Goal: Task Accomplishment & Management: Manage account settings

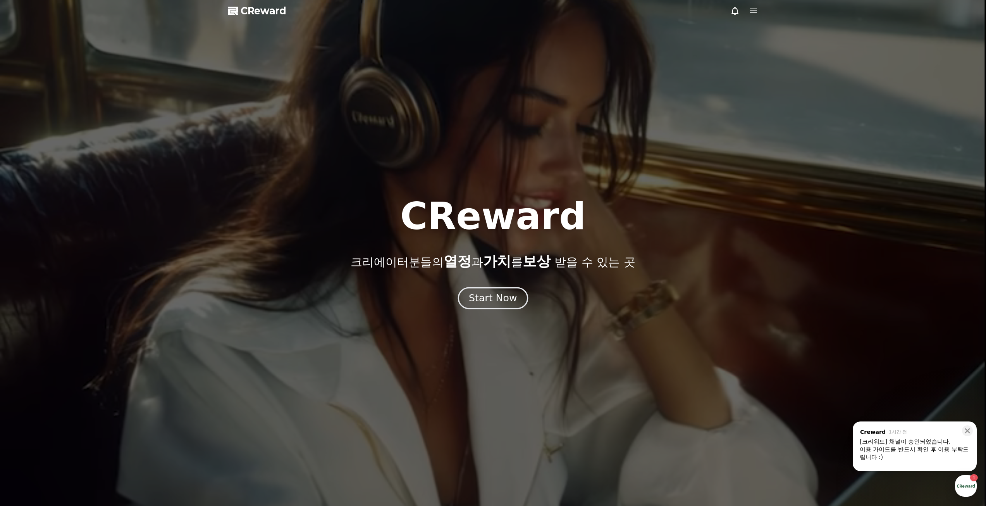
click at [491, 299] on div "Start Now" at bounding box center [493, 297] width 48 height 13
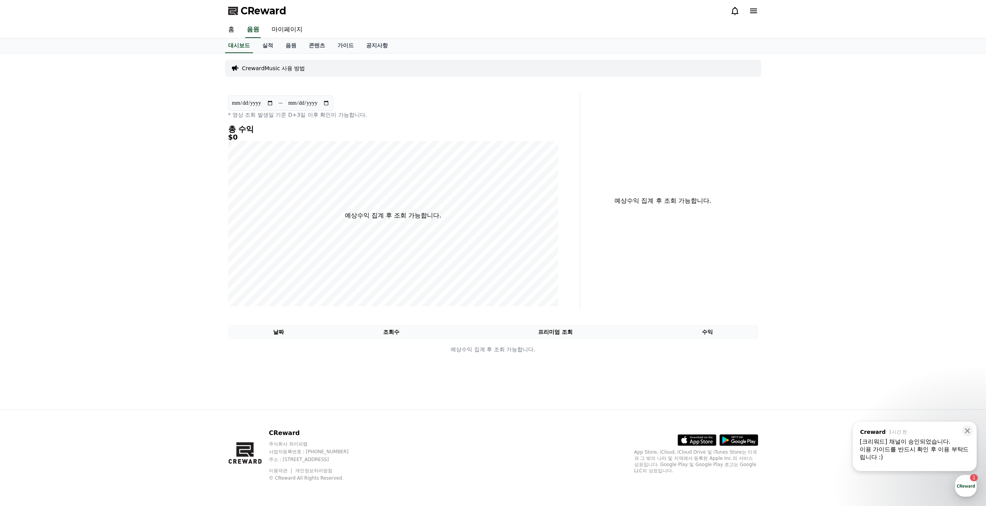
click at [936, 453] on div "이용 가이드를 반드시 확인 후 이용 부탁드립니다 :)" at bounding box center [915, 452] width 110 height 15
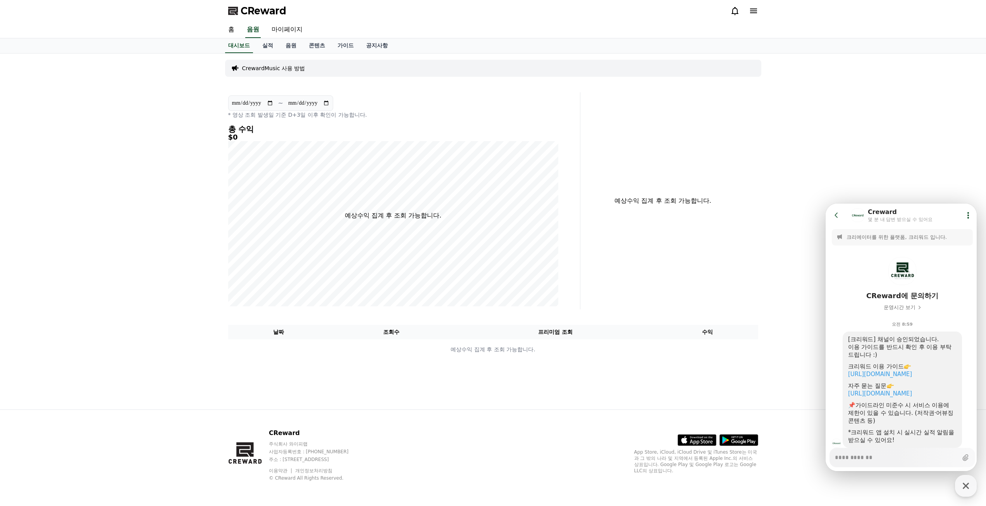
scroll to position [24, 0]
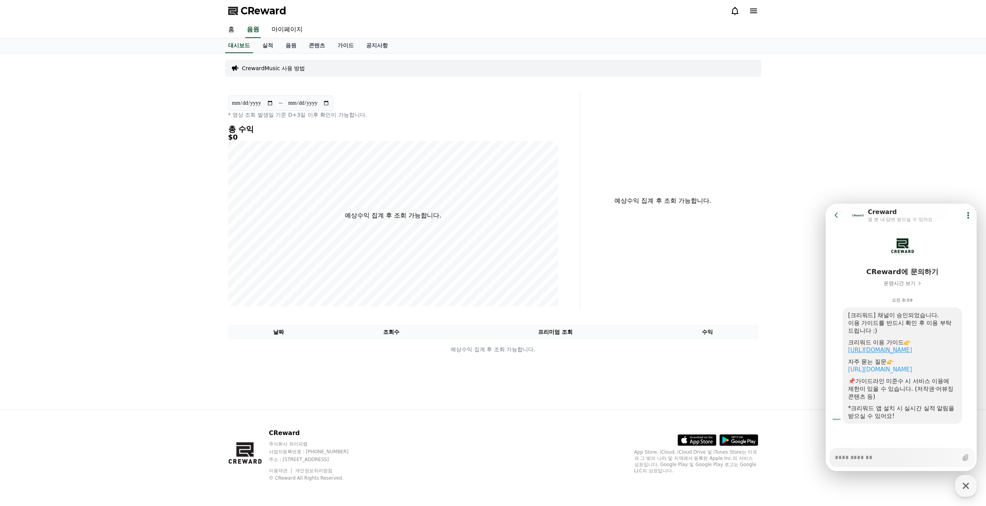
click at [911, 348] on link "https://creward.net/music/guide/android" at bounding box center [880, 349] width 64 height 7
type textarea "*"
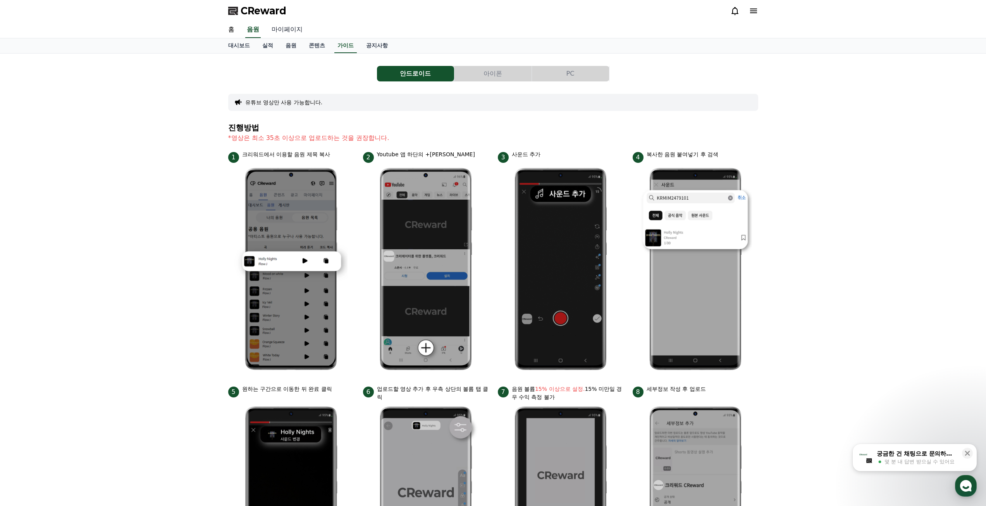
click at [283, 33] on link "마이페이지" at bounding box center [286, 30] width 43 height 16
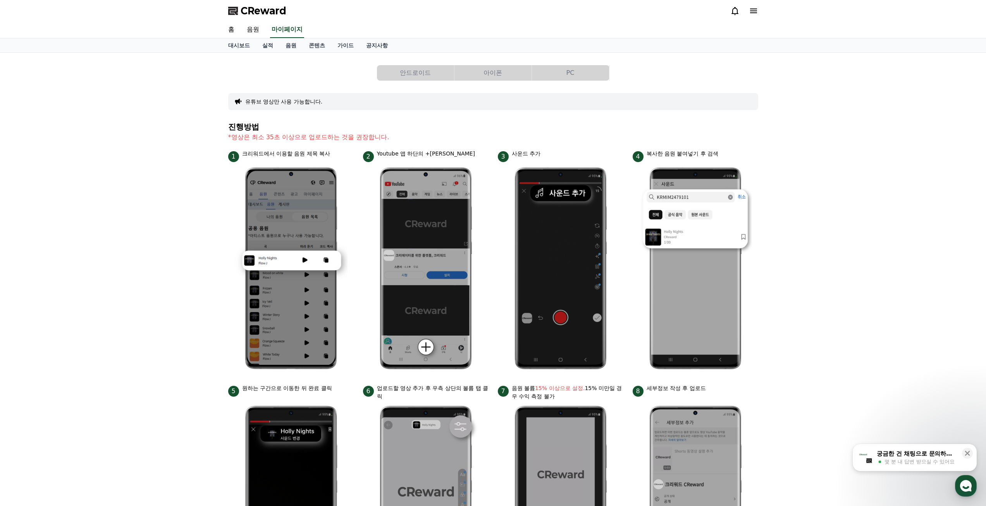
select select "**********"
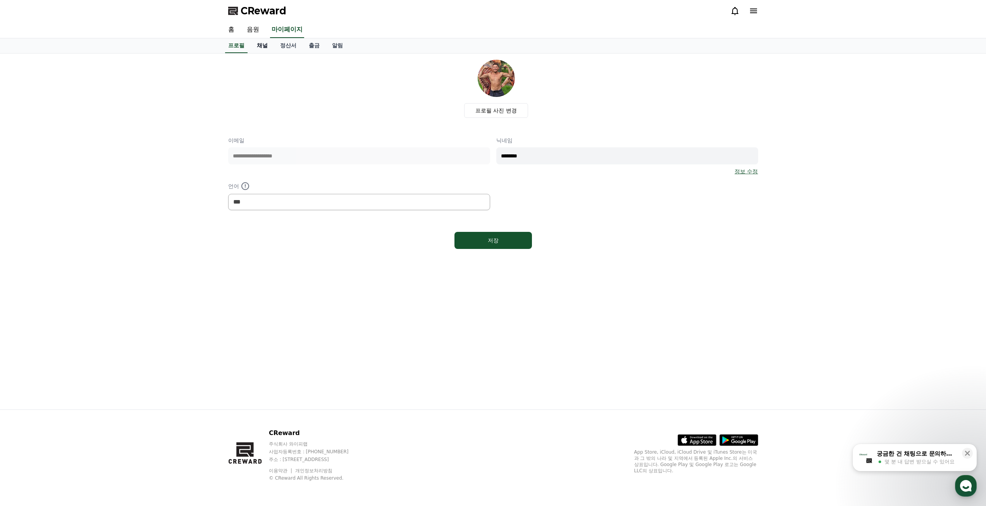
click at [266, 45] on link "채널" at bounding box center [262, 45] width 23 height 15
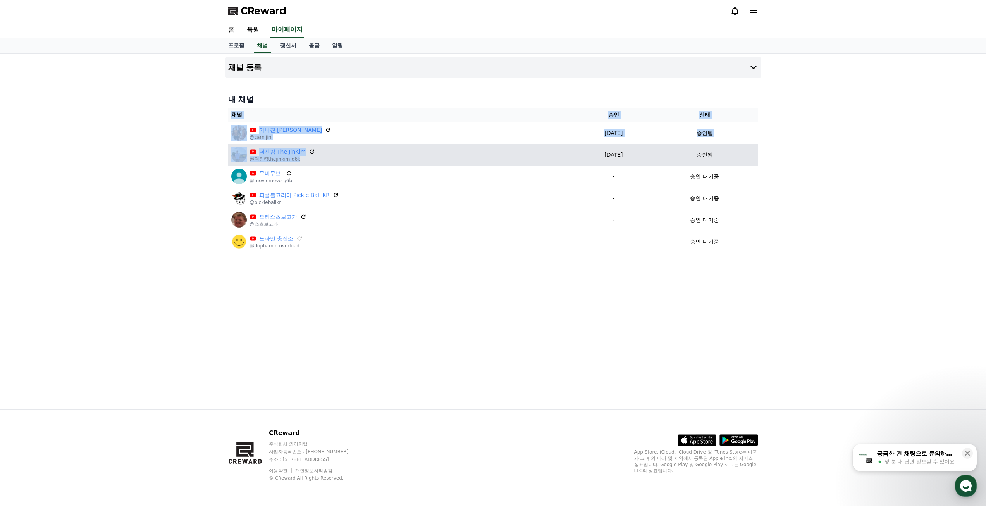
drag, startPoint x: 390, startPoint y: 91, endPoint x: 412, endPoint y: 157, distance: 69.7
click at [412, 157] on div "내 채널 채널 승인 상태 카니진 [PERSON_NAME] @carnijin [DATE] 09-21 승인됨 더진킴 The JinKim @더진킴t…" at bounding box center [493, 173] width 536 height 165
click at [413, 156] on div "더진킴 The JinKim @더진킴thejinkim-q6k" at bounding box center [402, 154] width 342 height 15
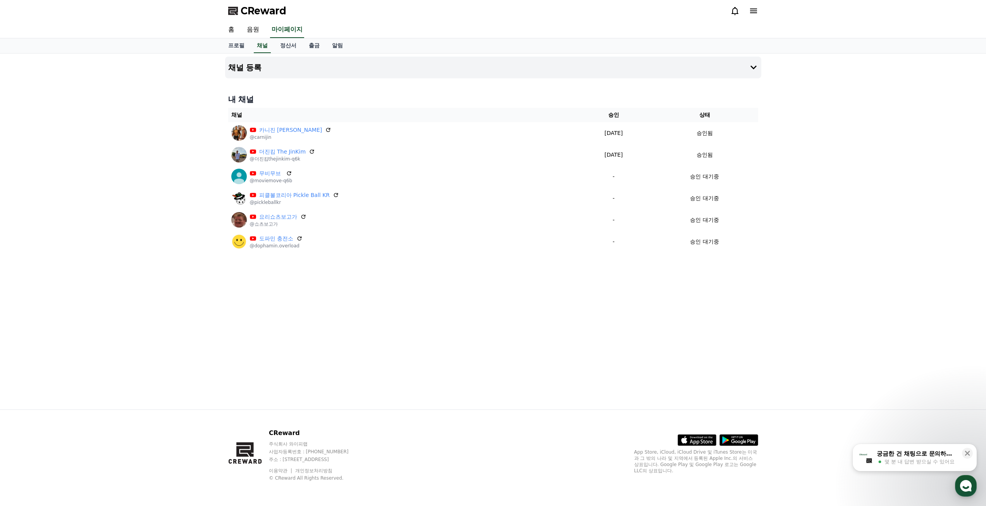
drag, startPoint x: 616, startPoint y: 168, endPoint x: 690, endPoint y: 257, distance: 115.8
click at [690, 257] on div "채널 등록 내 채널 채널 승인 상태 카니진 [PERSON_NAME] @carnijin [DATE] 09-21 승인됨 더진킴 The JinKim…" at bounding box center [493, 231] width 542 height 356
drag, startPoint x: 683, startPoint y: 244, endPoint x: 516, endPoint y: 110, distance: 213.8
click at [517, 110] on div "채널 등록 내 채널 채널 승인 상태 카니진 [PERSON_NAME] @carnijin [DATE] 09-21 승인됨 더진킴 The JinKim…" at bounding box center [493, 231] width 542 height 356
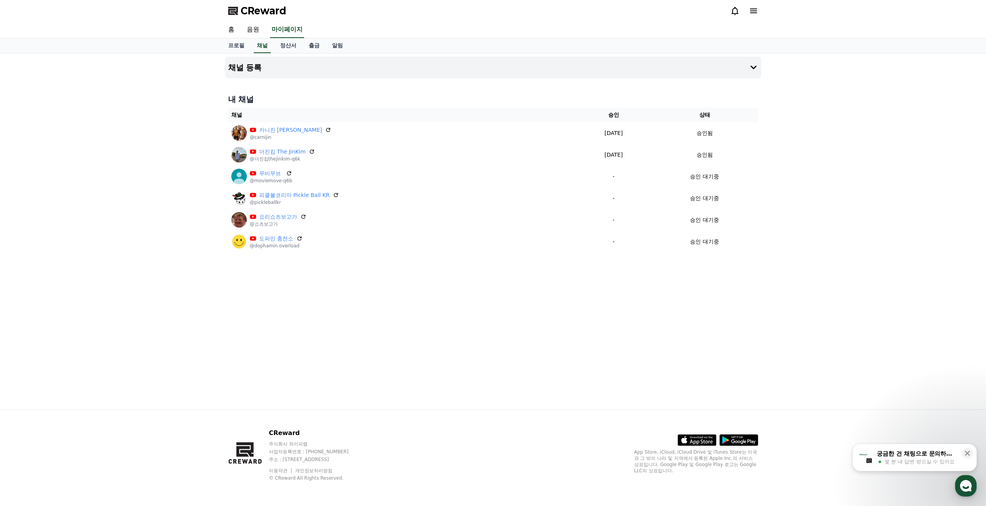
click at [515, 103] on h4 "내 채널" at bounding box center [493, 99] width 530 height 11
drag, startPoint x: 519, startPoint y: 108, endPoint x: 662, endPoint y: 257, distance: 206.1
click at [662, 257] on div "채널 등록 내 채널 채널 승인 상태 카니진 [PERSON_NAME] @carnijin [DATE] 09-21 승인됨 더진킴 The JinKim…" at bounding box center [493, 231] width 542 height 356
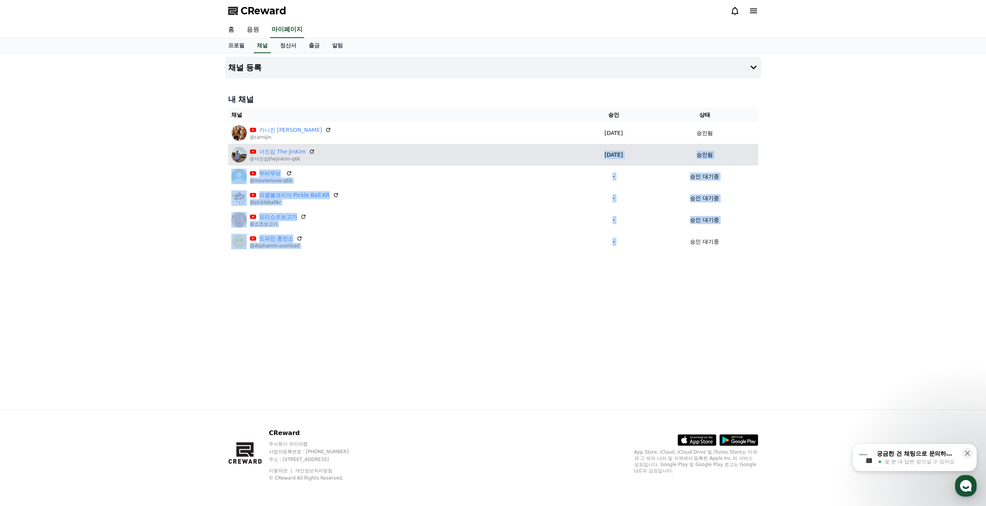
drag, startPoint x: 682, startPoint y: 248, endPoint x: 571, endPoint y: 156, distance: 143.7
click at [571, 156] on table "채널 승인 상태 카니진 [PERSON_NAME] @carnijin [DATE] 09-21 승인됨 더진킴 The JinKim @더진킴thejin…" at bounding box center [493, 180] width 530 height 145
click at [579, 156] on p "[DATE]" at bounding box center [613, 155] width 69 height 8
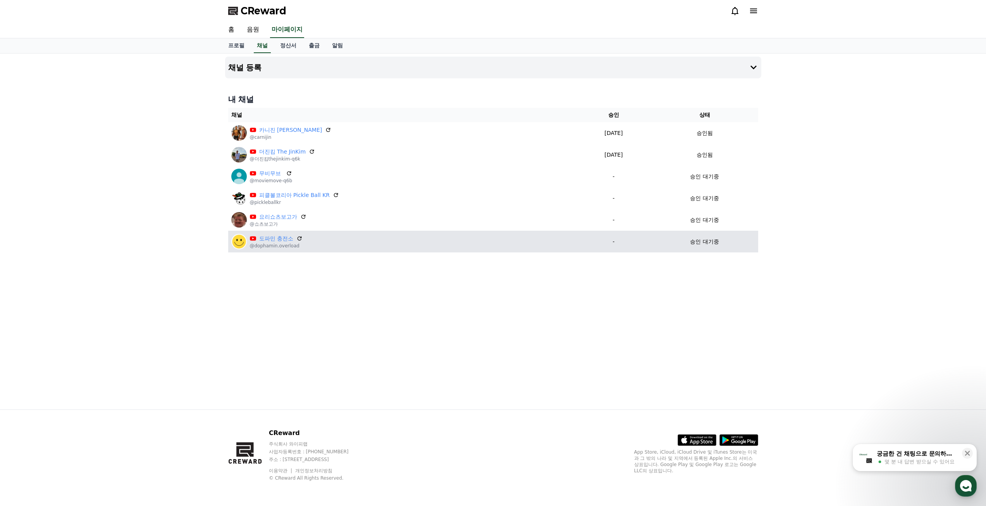
drag, startPoint x: 650, startPoint y: 162, endPoint x: 692, endPoint y: 242, distance: 89.8
click at [692, 242] on table "채널 승인 상태 카니진 [PERSON_NAME] @carnijin [DATE] 09-21 승인됨 더진킴 The JinKim @더진킴thejin…" at bounding box center [493, 180] width 530 height 145
drag, startPoint x: 692, startPoint y: 242, endPoint x: 704, endPoint y: 244, distance: 11.5
click at [692, 242] on p "승인 대기중" at bounding box center [704, 242] width 29 height 8
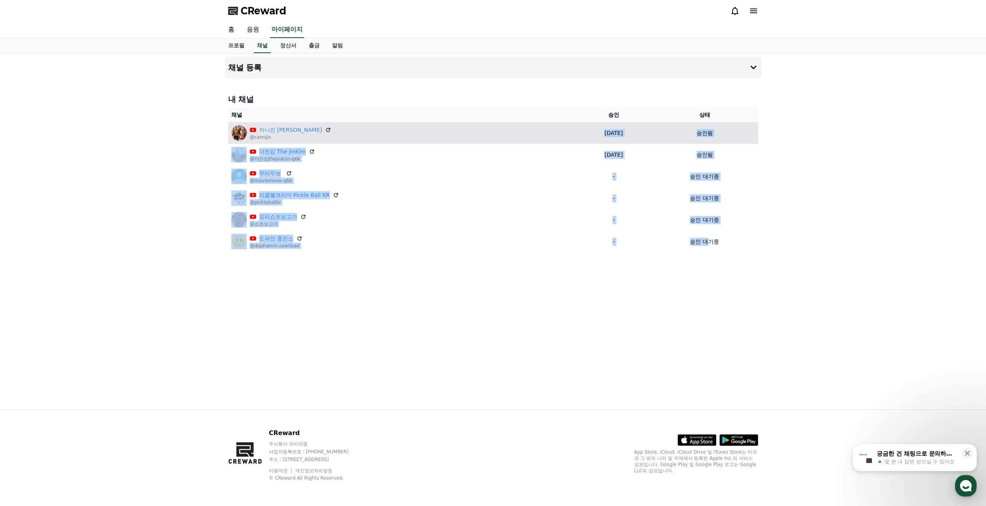
drag, startPoint x: 677, startPoint y: 227, endPoint x: 568, endPoint y: 129, distance: 146.5
click at [569, 131] on table "채널 승인 상태 카니진 [PERSON_NAME] @carnijin [DATE] 09-21 승인됨 더진킴 The JinKim @더진킴thejin…" at bounding box center [493, 180] width 530 height 145
click at [579, 129] on p "[DATE]" at bounding box center [613, 133] width 69 height 8
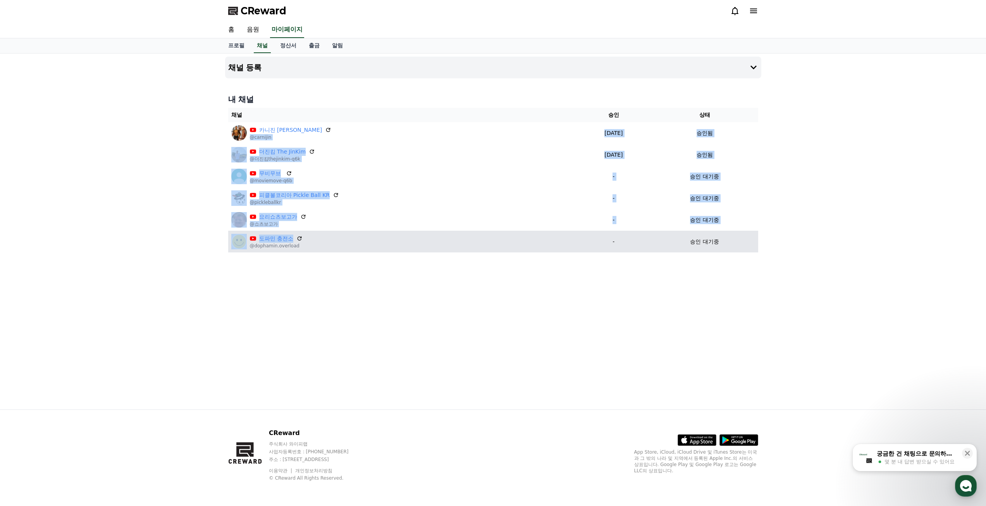
drag, startPoint x: 413, startPoint y: 126, endPoint x: 502, endPoint y: 236, distance: 141.1
click at [502, 236] on table "채널 승인 상태 카니진 [PERSON_NAME] @carnijin [DATE] 09-21 승인됨 더진킴 The JinKim @더진킴thejin…" at bounding box center [493, 180] width 530 height 145
click at [502, 236] on div "도파민 충전소 @dophamin.overload" at bounding box center [402, 241] width 342 height 15
